Goal: Navigation & Orientation: Find specific page/section

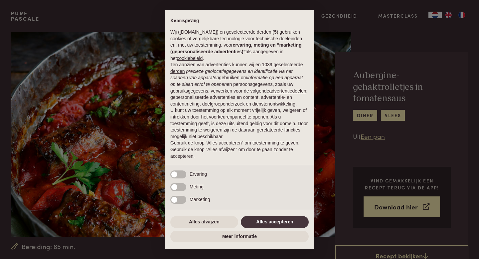
click at [237, 96] on p "Ten aanzien van advertenties kunnen wij en 1039 geselecteerde derden precieze g…" at bounding box center [239, 84] width 138 height 46
click at [211, 222] on button "Alles afwijzen" at bounding box center [204, 222] width 68 height 12
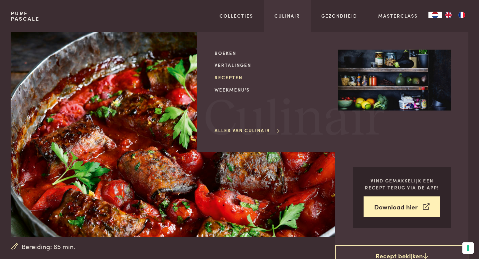
click at [235, 77] on link "Recepten" at bounding box center [270, 77] width 113 height 7
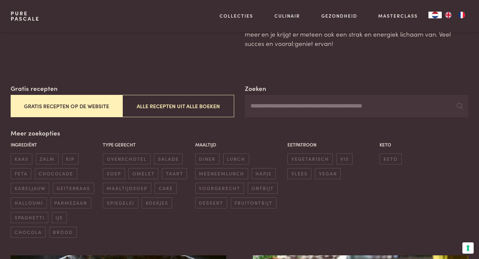
scroll to position [71, 0]
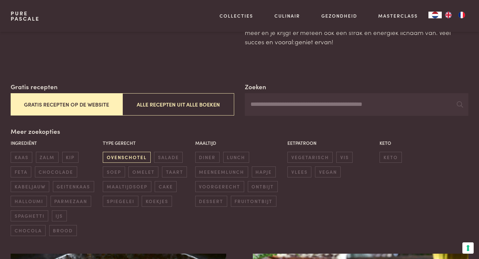
click at [135, 158] on span "ovenschotel" at bounding box center [127, 157] width 48 height 11
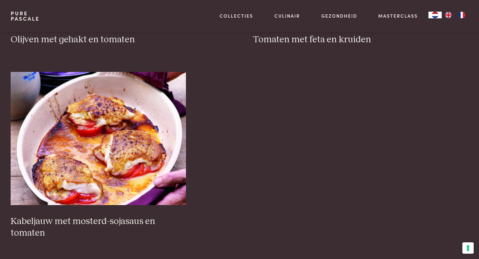
scroll to position [979, 0]
